Goal: Find specific page/section

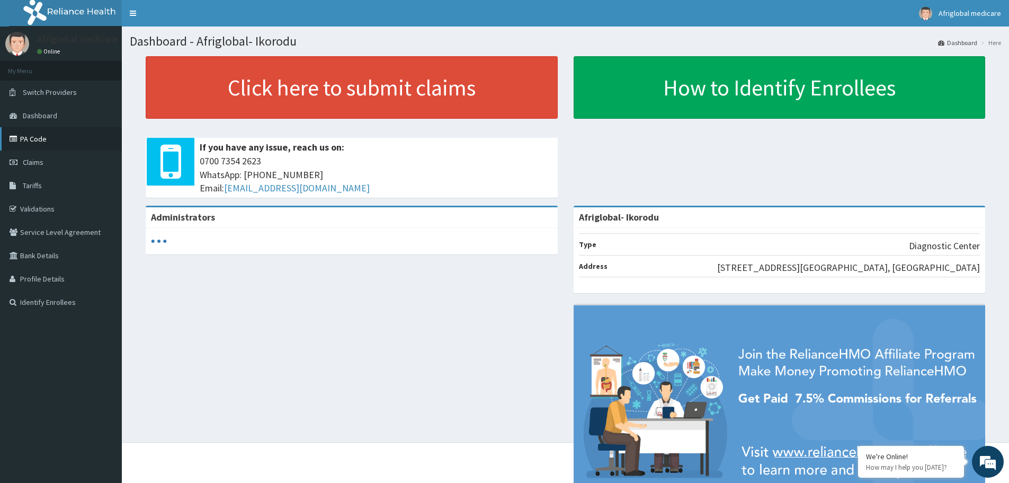
click at [23, 137] on link "PA Code" at bounding box center [61, 138] width 122 height 23
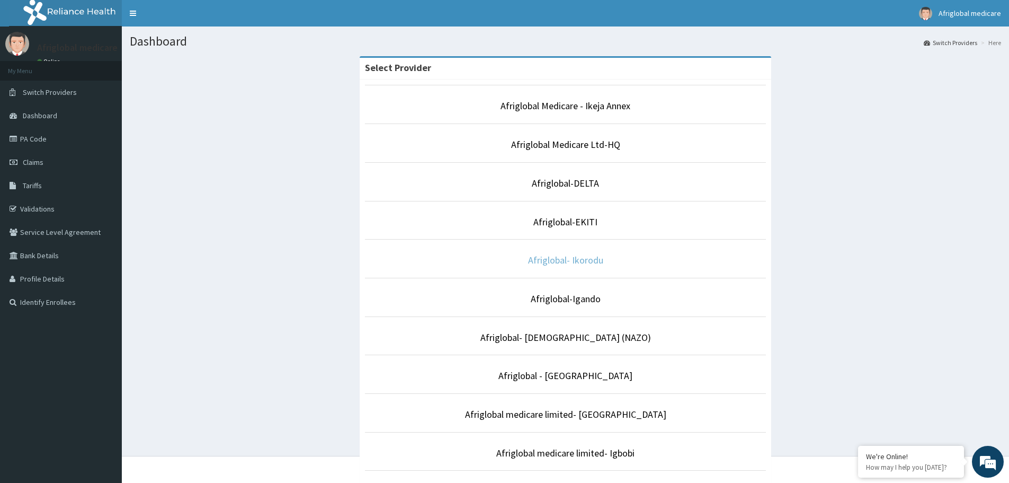
click at [553, 255] on link "Afriglobal- Ikorodu" at bounding box center [565, 260] width 75 height 12
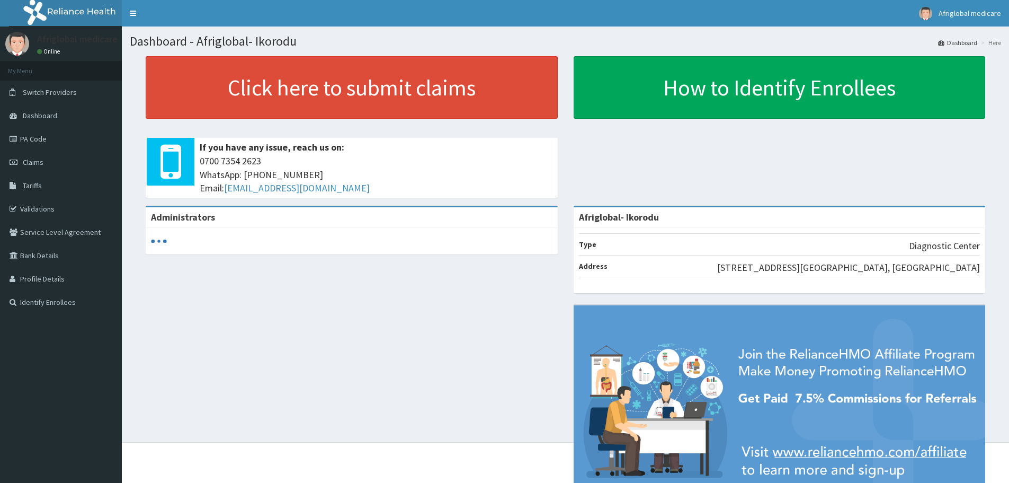
click at [33, 137] on link "PA Code" at bounding box center [61, 138] width 122 height 23
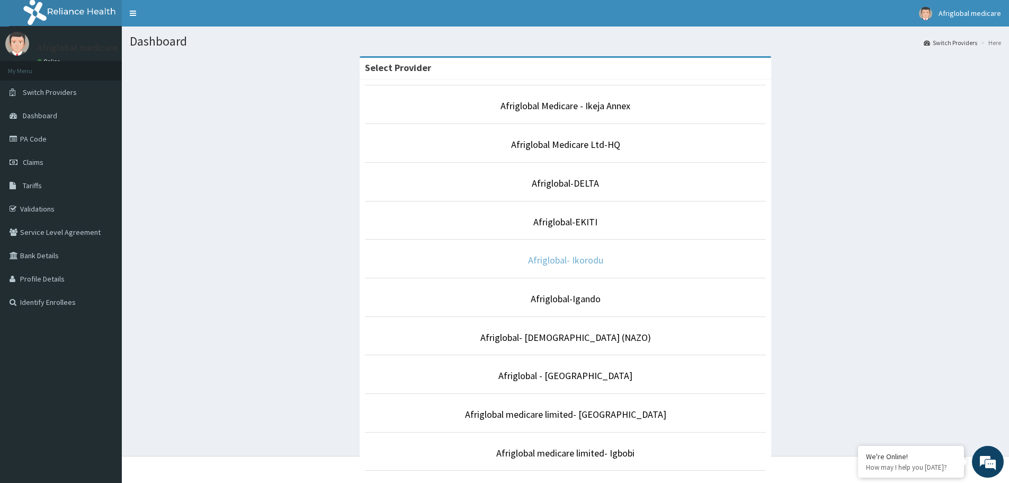
click at [582, 261] on link "Afriglobal- Ikorodu" at bounding box center [565, 260] width 75 height 12
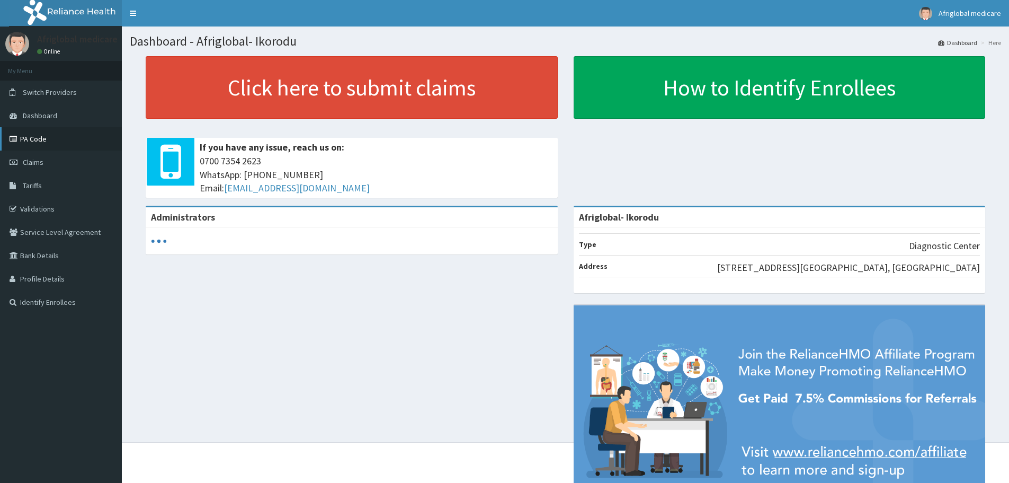
click at [29, 134] on link "PA Code" at bounding box center [61, 138] width 122 height 23
